Goal: Task Accomplishment & Management: Use online tool/utility

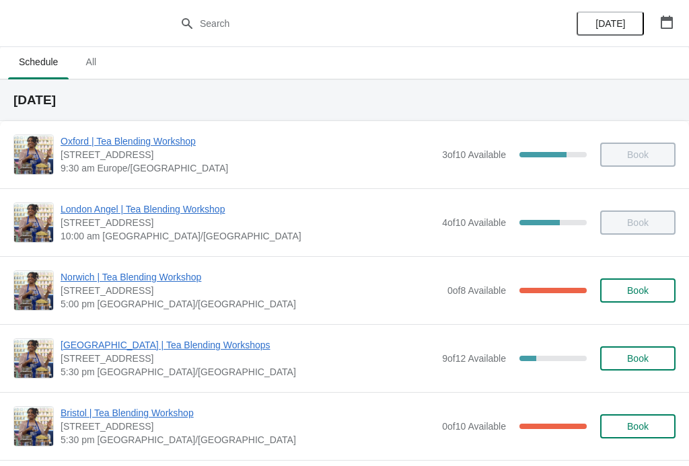
scroll to position [1, 0]
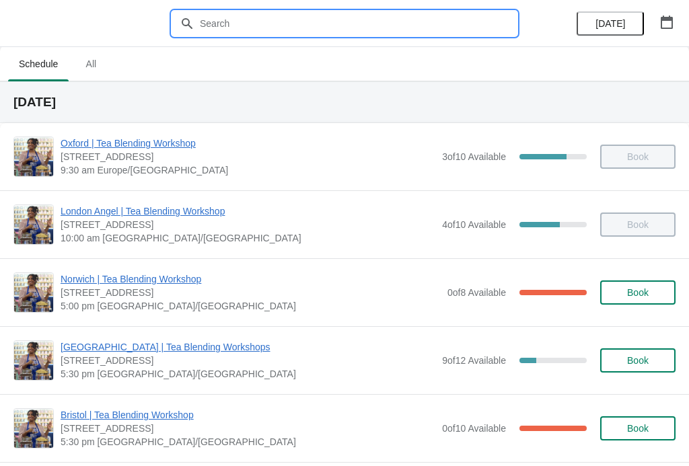
click at [281, 35] on input "text" at bounding box center [358, 23] width 318 height 24
type input "[GEOGRAPHIC_DATA]"
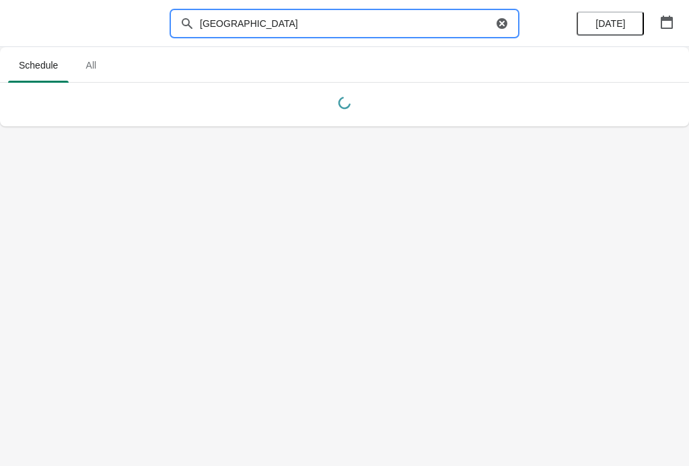
scroll to position [0, 0]
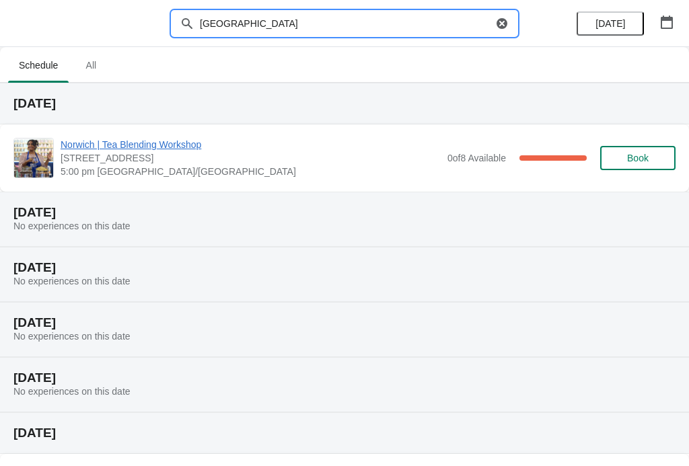
click at [205, 141] on span "Norwich | Tea Blending Workshop" at bounding box center [251, 144] width 380 height 13
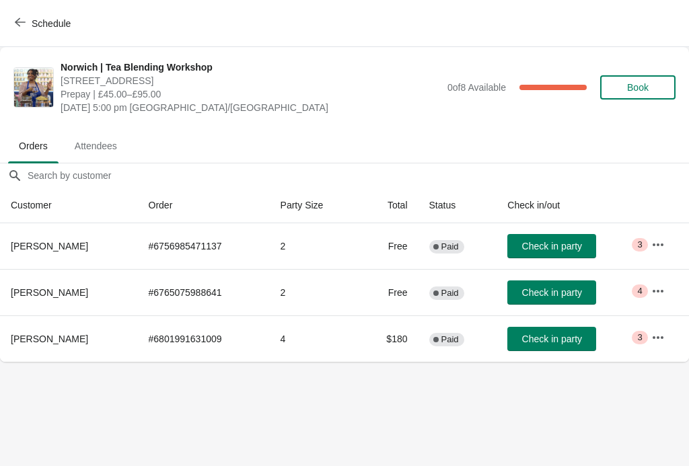
click at [563, 291] on span "Check in party" at bounding box center [552, 292] width 60 height 11
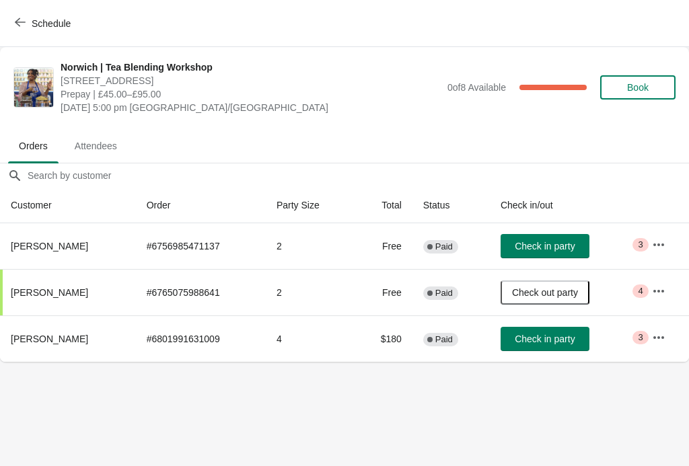
click at [566, 417] on body "Schedule [GEOGRAPHIC_DATA] | Tea Blending Workshop 9 Back Of The Inns, [GEOGRAP…" at bounding box center [344, 233] width 689 height 466
click at [576, 412] on body "Schedule [GEOGRAPHIC_DATA] | Tea Blending Workshop 9 Back Of The Inns, [GEOGRAP…" at bounding box center [344, 233] width 689 height 466
click at [579, 409] on body "Schedule [GEOGRAPHIC_DATA] | Tea Blending Workshop 9 Back Of The Inns, [GEOGRAP…" at bounding box center [344, 233] width 689 height 466
click at [442, 446] on body "Schedule [GEOGRAPHIC_DATA] | Tea Blending Workshop 9 Back Of The Inns, [GEOGRAP…" at bounding box center [344, 233] width 689 height 466
click at [541, 244] on span "Check in party" at bounding box center [545, 246] width 60 height 11
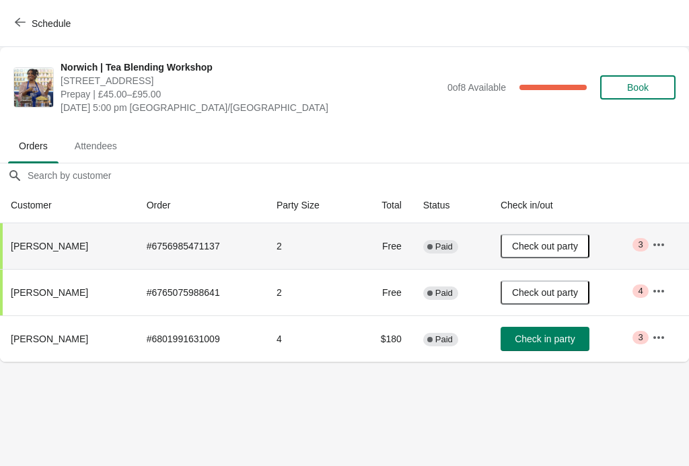
click at [221, 411] on body "Schedule [GEOGRAPHIC_DATA] | Tea Blending Workshop 9 Back Of The Inns, [GEOGRAP…" at bounding box center [344, 233] width 689 height 466
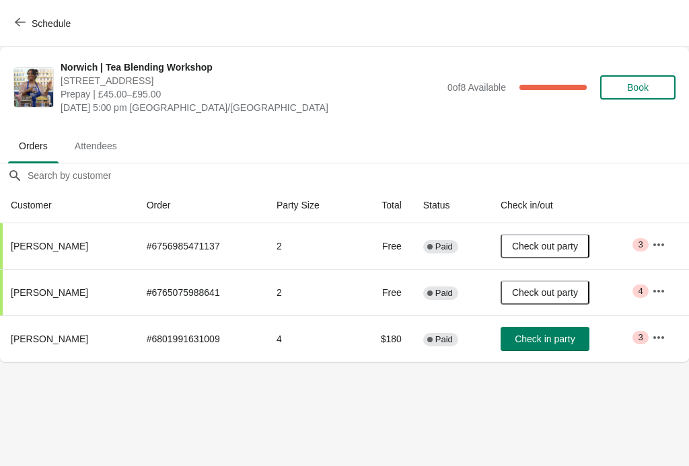
click at [501, 415] on body "Schedule [GEOGRAPHIC_DATA] | Tea Blending Workshop 9 Back Of The Inns, [GEOGRAP…" at bounding box center [344, 233] width 689 height 466
click at [504, 419] on body "Schedule [GEOGRAPHIC_DATA] | Tea Blending Workshop 9 Back Of The Inns, [GEOGRAP…" at bounding box center [344, 233] width 689 height 466
click at [530, 415] on body "Schedule [GEOGRAPHIC_DATA] | Tea Blending Workshop 9 Back Of The Inns, [GEOGRAP…" at bounding box center [344, 233] width 689 height 466
click at [560, 405] on body "Schedule [GEOGRAPHIC_DATA] | Tea Blending Workshop 9 Back Of The Inns, [GEOGRAP…" at bounding box center [344, 233] width 689 height 466
click at [593, 407] on body "Schedule [GEOGRAPHIC_DATA] | Tea Blending Workshop 9 Back Of The Inns, [GEOGRAP…" at bounding box center [344, 233] width 689 height 466
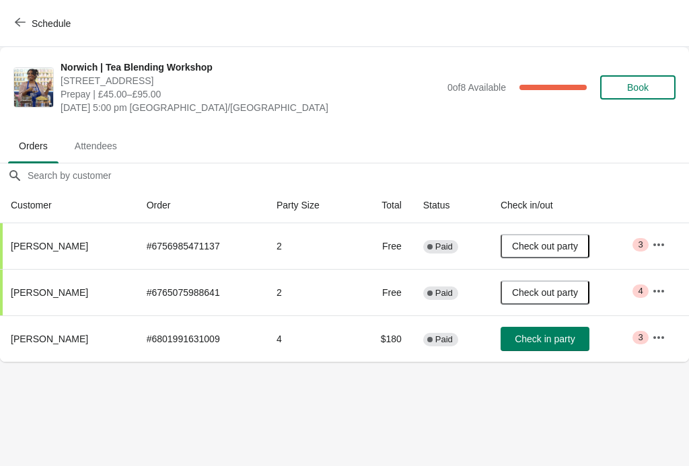
click at [329, 421] on body "Schedule [GEOGRAPHIC_DATA] | Tea Blending Workshop 9 Back Of The Inns, [GEOGRAP…" at bounding box center [344, 233] width 689 height 466
click at [585, 429] on body "Schedule [GEOGRAPHIC_DATA] | Tea Blending Workshop 9 Back Of The Inns, [GEOGRAP…" at bounding box center [344, 233] width 689 height 466
click at [550, 343] on span "Check in party" at bounding box center [545, 339] width 60 height 11
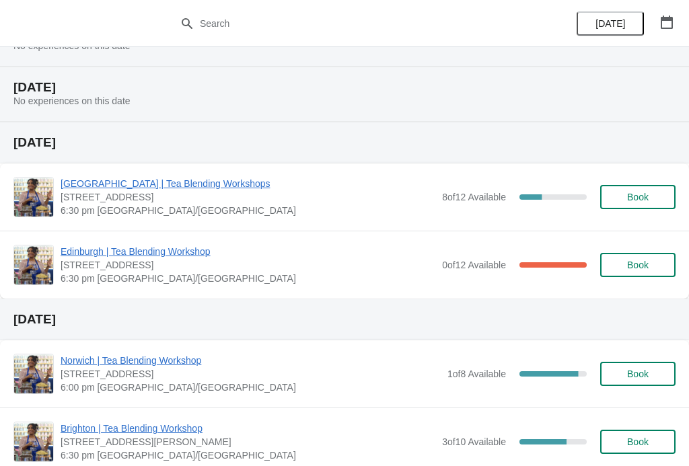
scroll to position [1257, 0]
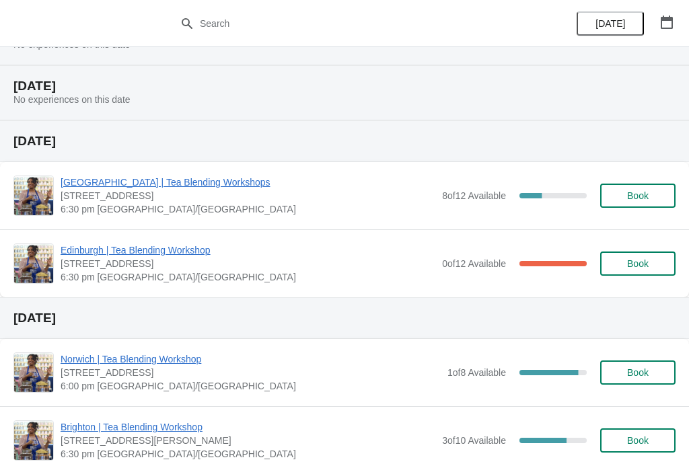
click at [164, 358] on span "Norwich | Tea Blending Workshop" at bounding box center [251, 359] width 380 height 13
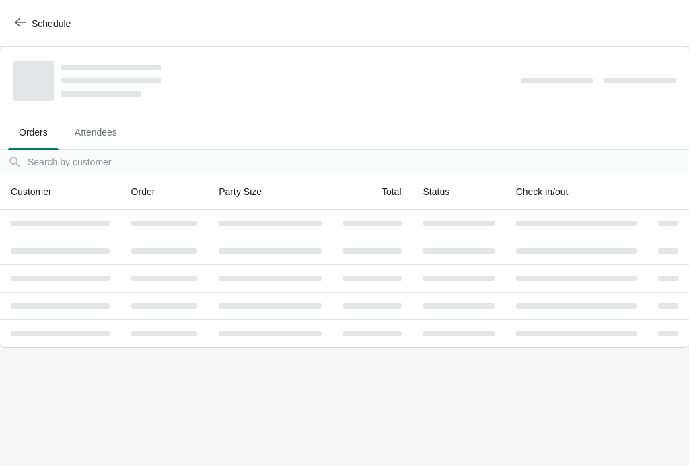
scroll to position [0, 0]
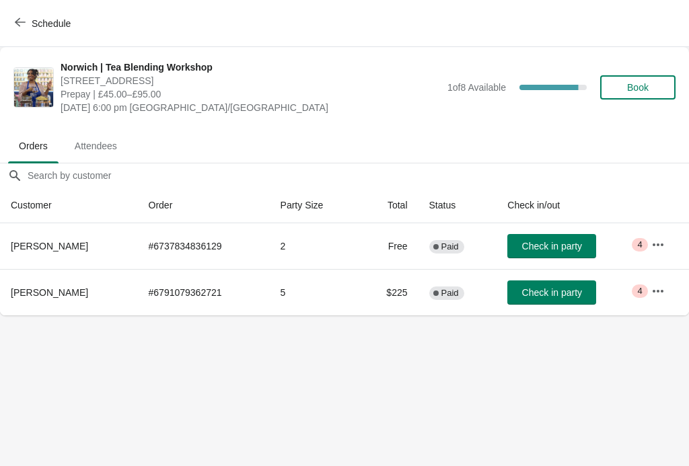
click at [22, 18] on icon "button" at bounding box center [20, 22] width 11 height 11
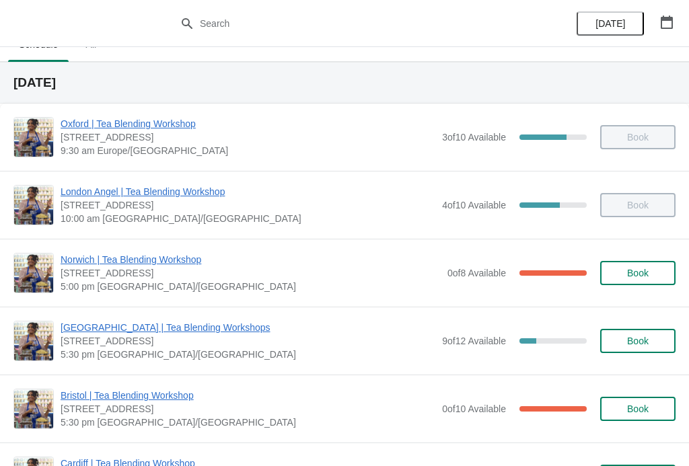
scroll to position [18, 0]
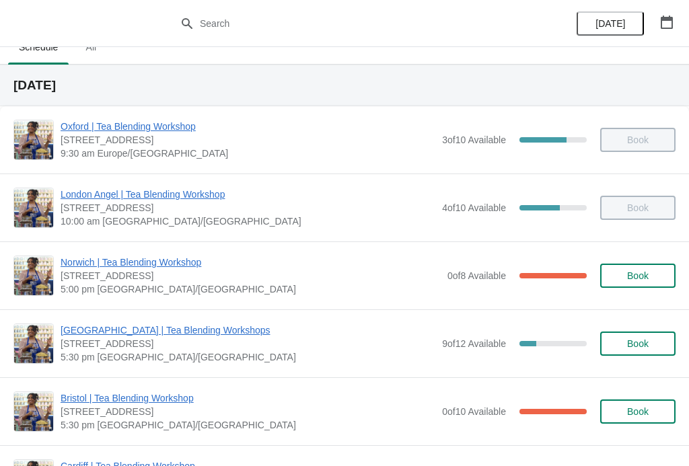
click at [178, 265] on span "Norwich | Tea Blending Workshop" at bounding box center [251, 262] width 380 height 13
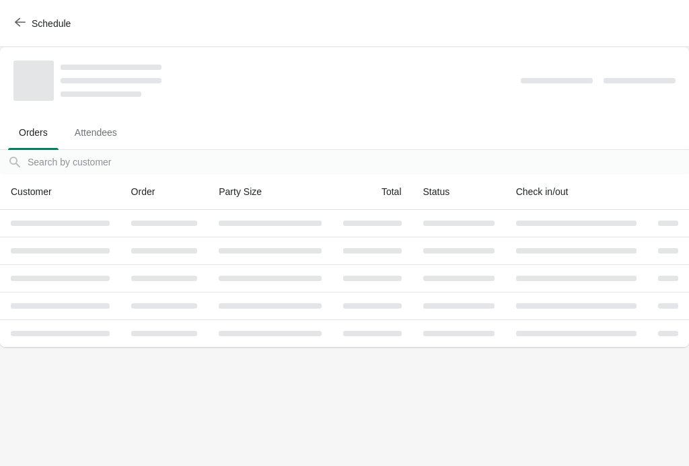
scroll to position [0, 0]
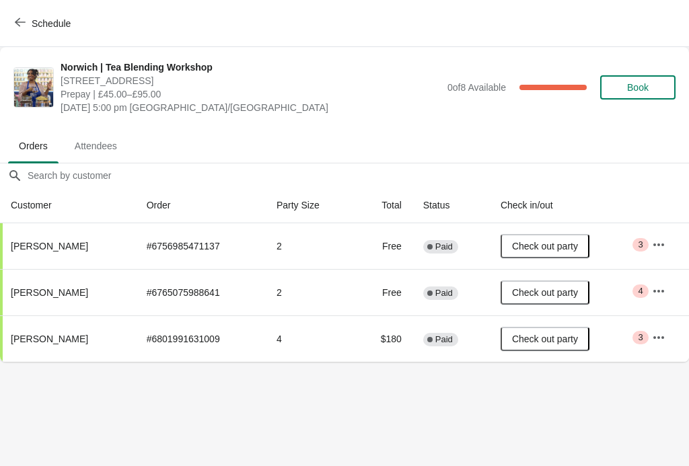
click at [266, 244] on td "2" at bounding box center [310, 246] width 88 height 46
click at [648, 247] on button "button" at bounding box center [659, 245] width 24 height 24
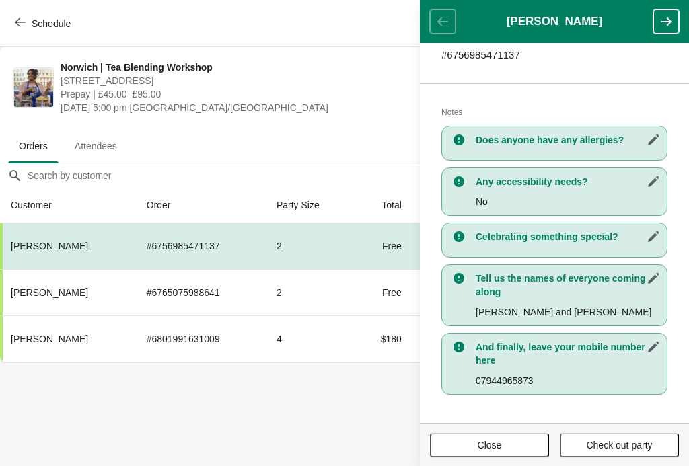
scroll to position [235, 0]
click at [248, 432] on body "Schedule Norwich | Tea Blending Workshop 9 Back Of The Inns, Norwich NR2 1PT, U…" at bounding box center [344, 233] width 689 height 466
click at [345, 399] on body "Schedule Norwich | Tea Blending Workshop 9 Back Of The Inns, Norwich NR2 1PT, U…" at bounding box center [344, 233] width 689 height 466
click at [489, 446] on span "Close" at bounding box center [490, 445] width 24 height 11
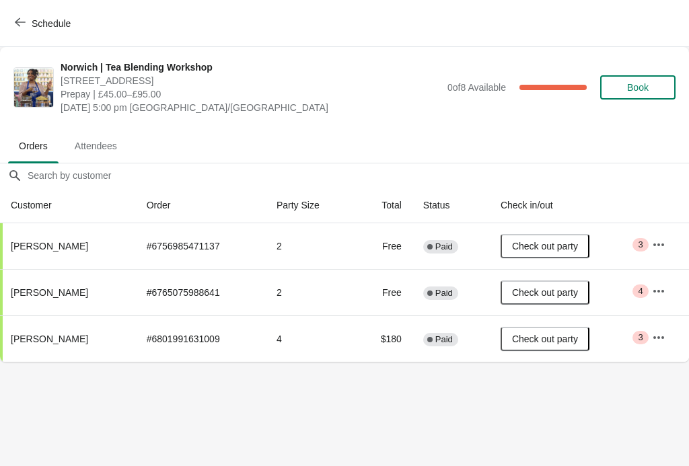
click at [667, 291] on button "button" at bounding box center [659, 291] width 24 height 24
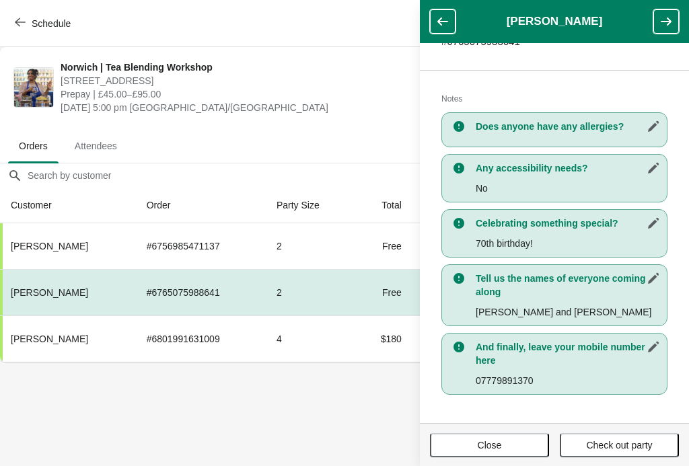
scroll to position [248, 0]
click at [359, 406] on body "Schedule Norwich | Tea Blending Workshop 9 Back Of The Inns, Norwich NR2 1PT, U…" at bounding box center [344, 233] width 689 height 466
click at [329, 331] on td "4" at bounding box center [310, 339] width 88 height 46
click at [354, 292] on td "Free" at bounding box center [383, 292] width 59 height 46
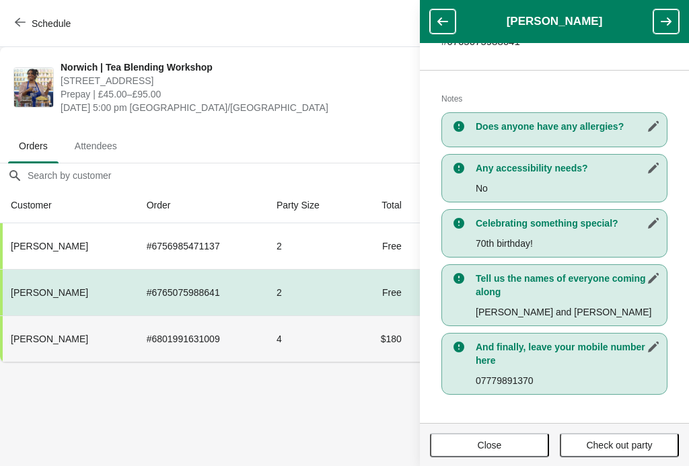
click at [228, 346] on td "# 6801991631009" at bounding box center [201, 339] width 130 height 46
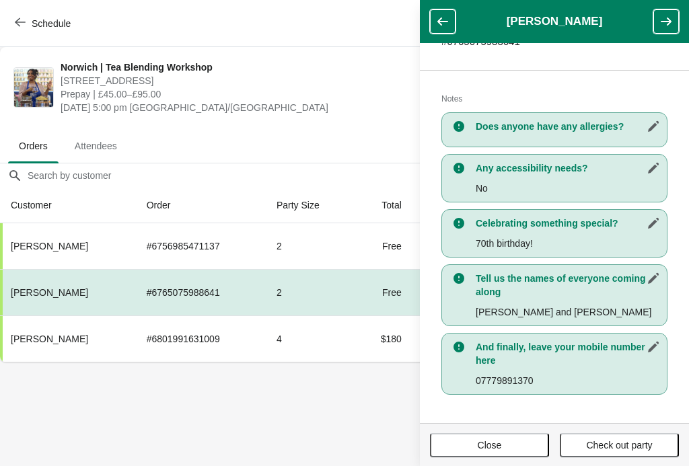
click at [279, 427] on body "Schedule Norwich | Tea Blending Workshop 9 Back Of The Inns, Norwich NR2 1PT, U…" at bounding box center [344, 233] width 689 height 466
click at [277, 448] on body "Schedule Norwich | Tea Blending Workshop 9 Back Of The Inns, Norwich NR2 1PT, U…" at bounding box center [344, 233] width 689 height 466
click at [254, 455] on body "Schedule Norwich | Tea Blending Workshop 9 Back Of The Inns, Norwich NR2 1PT, U…" at bounding box center [344, 233] width 689 height 466
click at [266, 425] on body "Schedule Norwich | Tea Blending Workshop 9 Back Of The Inns, Norwich NR2 1PT, U…" at bounding box center [344, 233] width 689 height 466
click at [478, 446] on span "Close" at bounding box center [490, 445] width 24 height 11
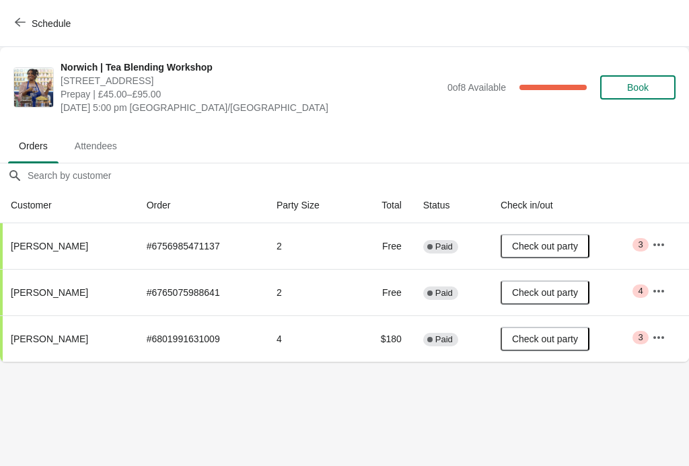
click at [448, 427] on body "Schedule Norwich | Tea Blending Workshop 9 Back Of The Inns, Norwich NR2 1PT, U…" at bounding box center [344, 233] width 689 height 466
click at [658, 335] on icon "button" at bounding box center [658, 337] width 13 height 13
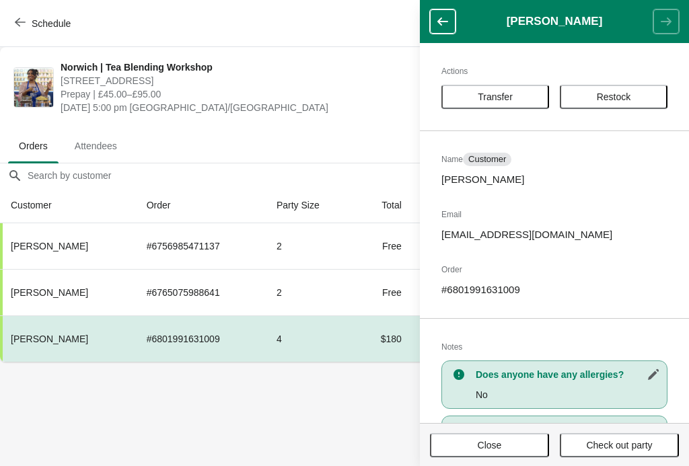
click at [506, 446] on span "Close" at bounding box center [489, 445] width 95 height 11
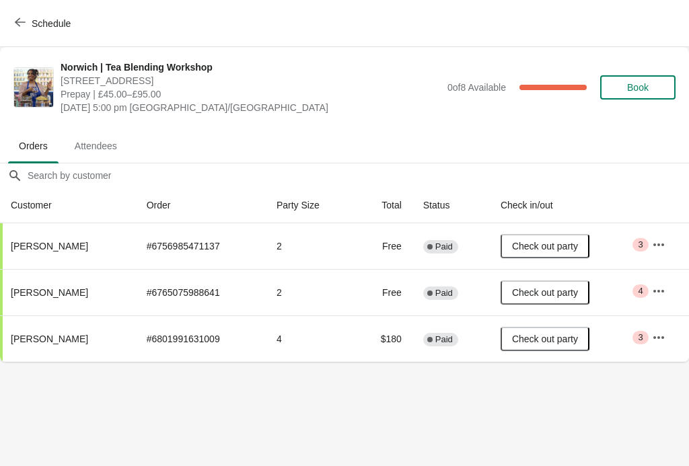
scroll to position [0, 0]
click at [369, 409] on body "Schedule Norwich | Tea Blending Workshop 9 Back Of The Inns, Norwich NR2 1PT, U…" at bounding box center [344, 233] width 689 height 466
click at [409, 380] on body "Schedule Norwich | Tea Blending Workshop 9 Back Of The Inns, Norwich NR2 1PT, U…" at bounding box center [344, 233] width 689 height 466
